Goal: Task Accomplishment & Management: Complete application form

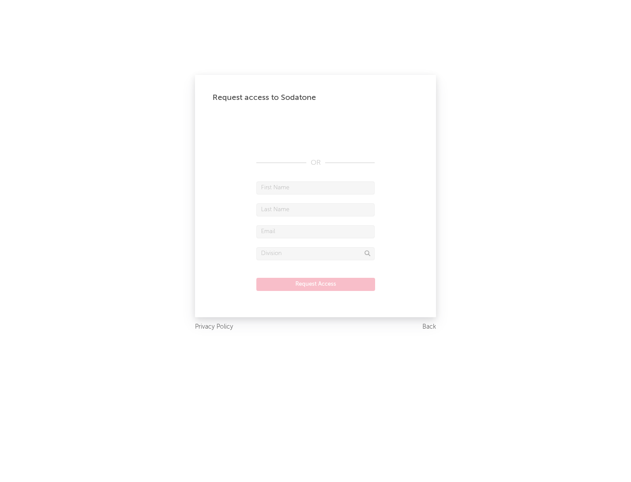
click at [316, 188] on input "text" at bounding box center [316, 188] width 118 height 13
type input "[PERSON_NAME]"
click at [316, 210] on input "text" at bounding box center [316, 209] width 118 height 13
type input "[PERSON_NAME]"
click at [316, 232] on input "text" at bounding box center [316, 231] width 118 height 13
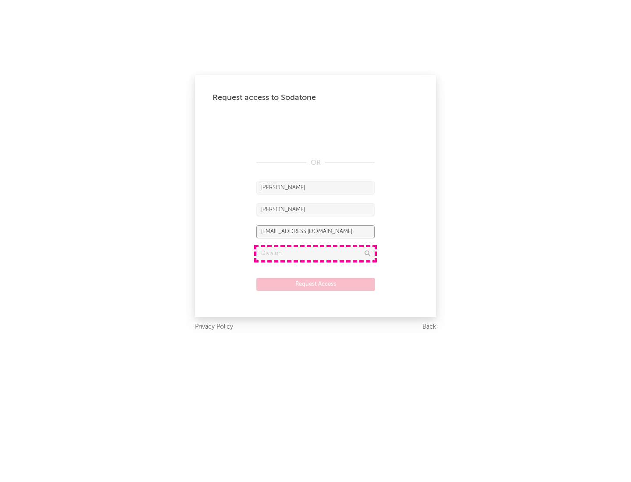
type input "[EMAIL_ADDRESS][DOMAIN_NAME]"
click at [316, 253] on input "text" at bounding box center [316, 253] width 118 height 13
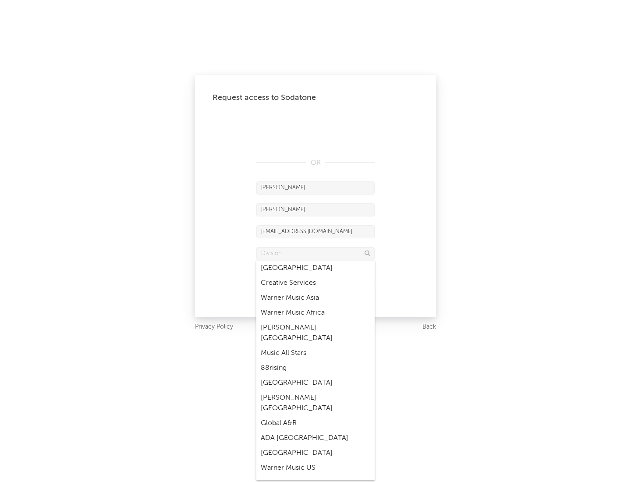
click at [316, 346] on div "Music All Stars" at bounding box center [316, 353] width 118 height 15
type input "Music All Stars"
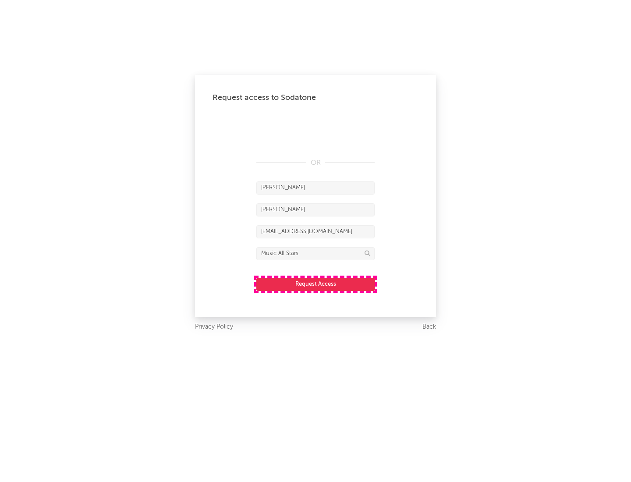
click at [316, 284] on button "Request Access" at bounding box center [316, 284] width 119 height 13
